Goal: Find specific page/section: Find specific page/section

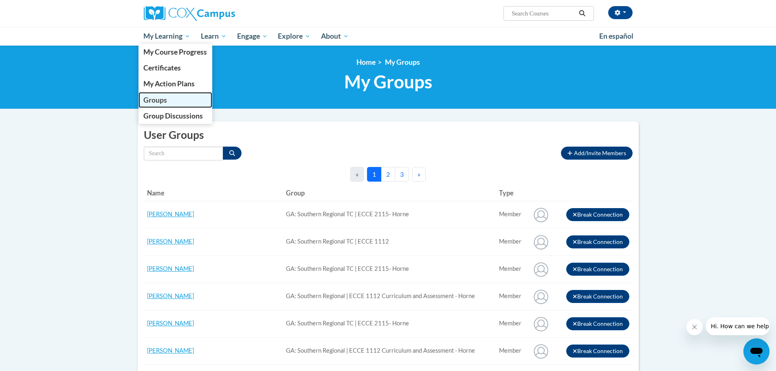
click at [158, 103] on span "Groups" at bounding box center [155, 100] width 24 height 9
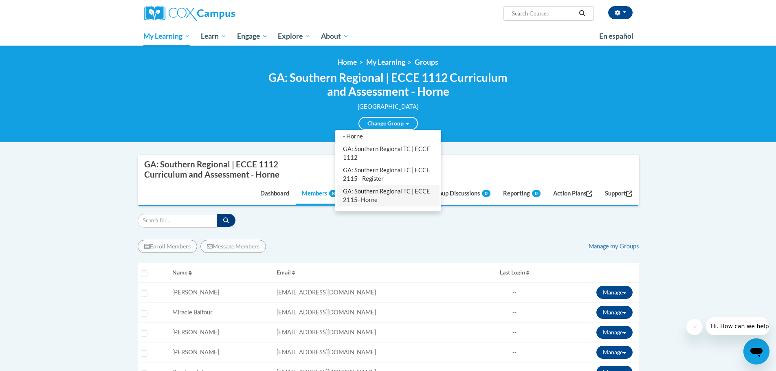
scroll to position [52, 0]
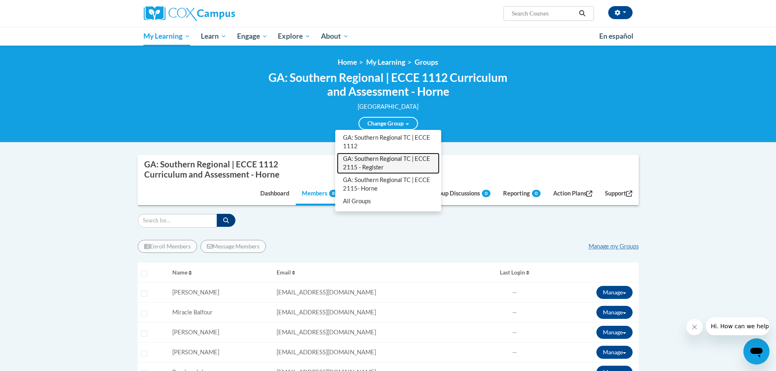
click at [372, 165] on link "GA: Southern Regional TC | ECCE 2115 - Register" at bounding box center [388, 163] width 103 height 21
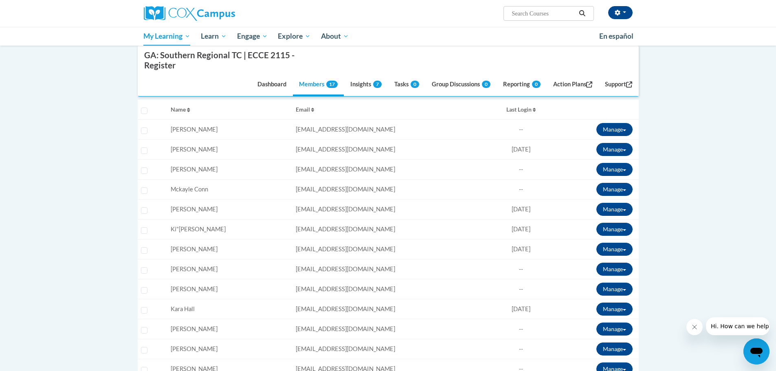
scroll to position [122, 0]
